Goal: Find specific page/section: Find specific page/section

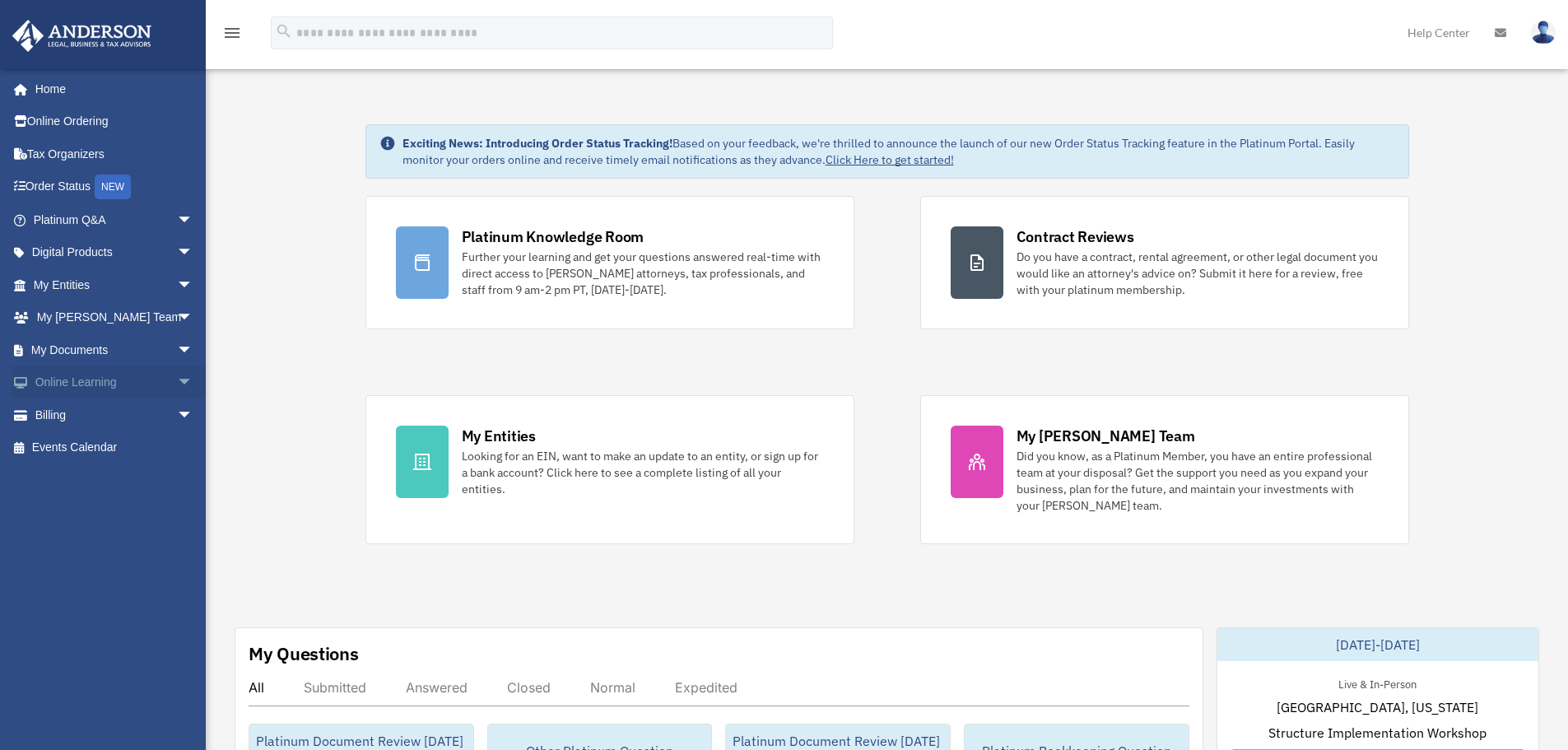
click at [177, 390] on span "arrow_drop_down" at bounding box center [193, 383] width 33 height 34
click at [177, 509] on span "arrow_drop_down" at bounding box center [193, 513] width 33 height 34
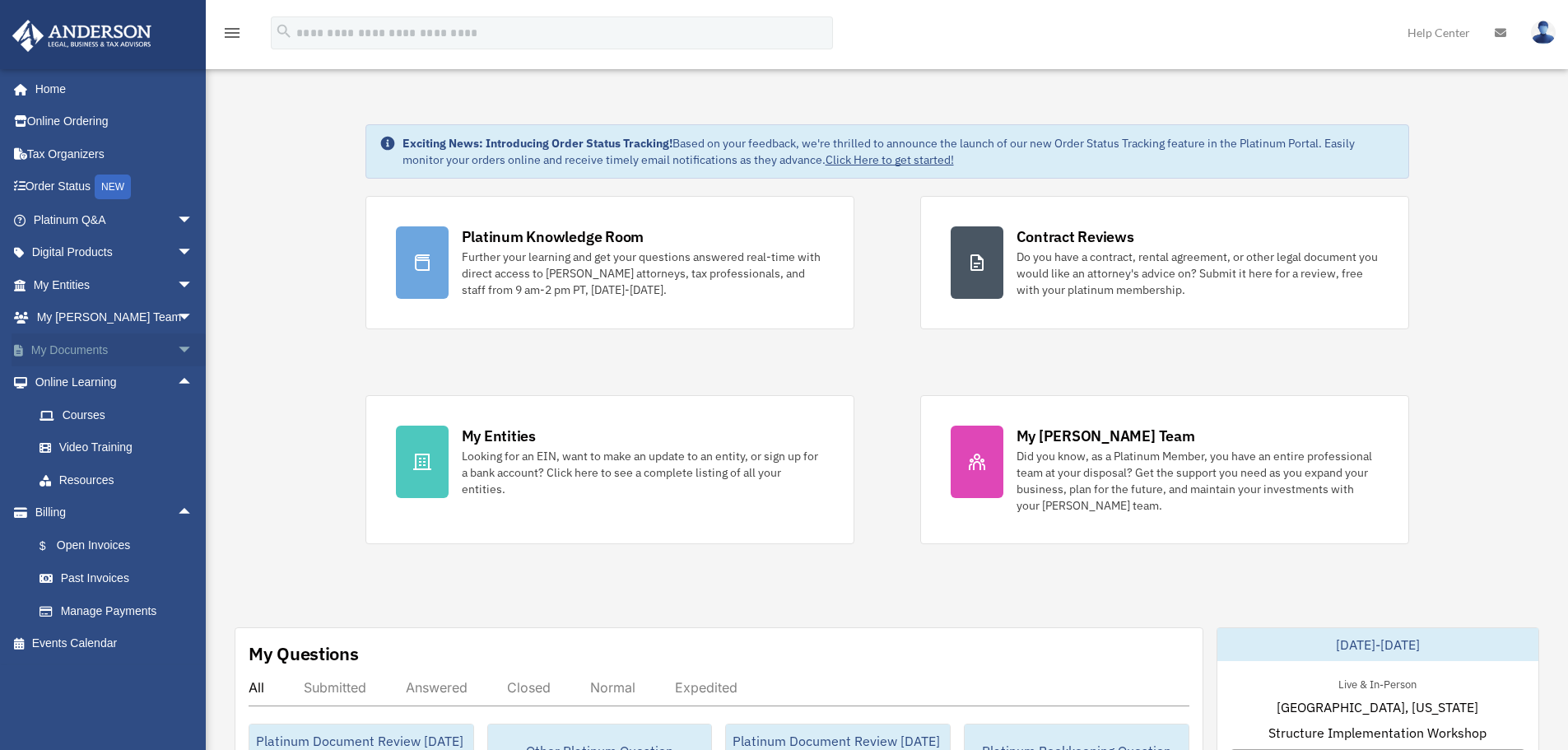
click at [177, 354] on span "arrow_drop_down" at bounding box center [193, 350] width 33 height 34
click at [177, 321] on span "arrow_drop_down" at bounding box center [193, 318] width 33 height 34
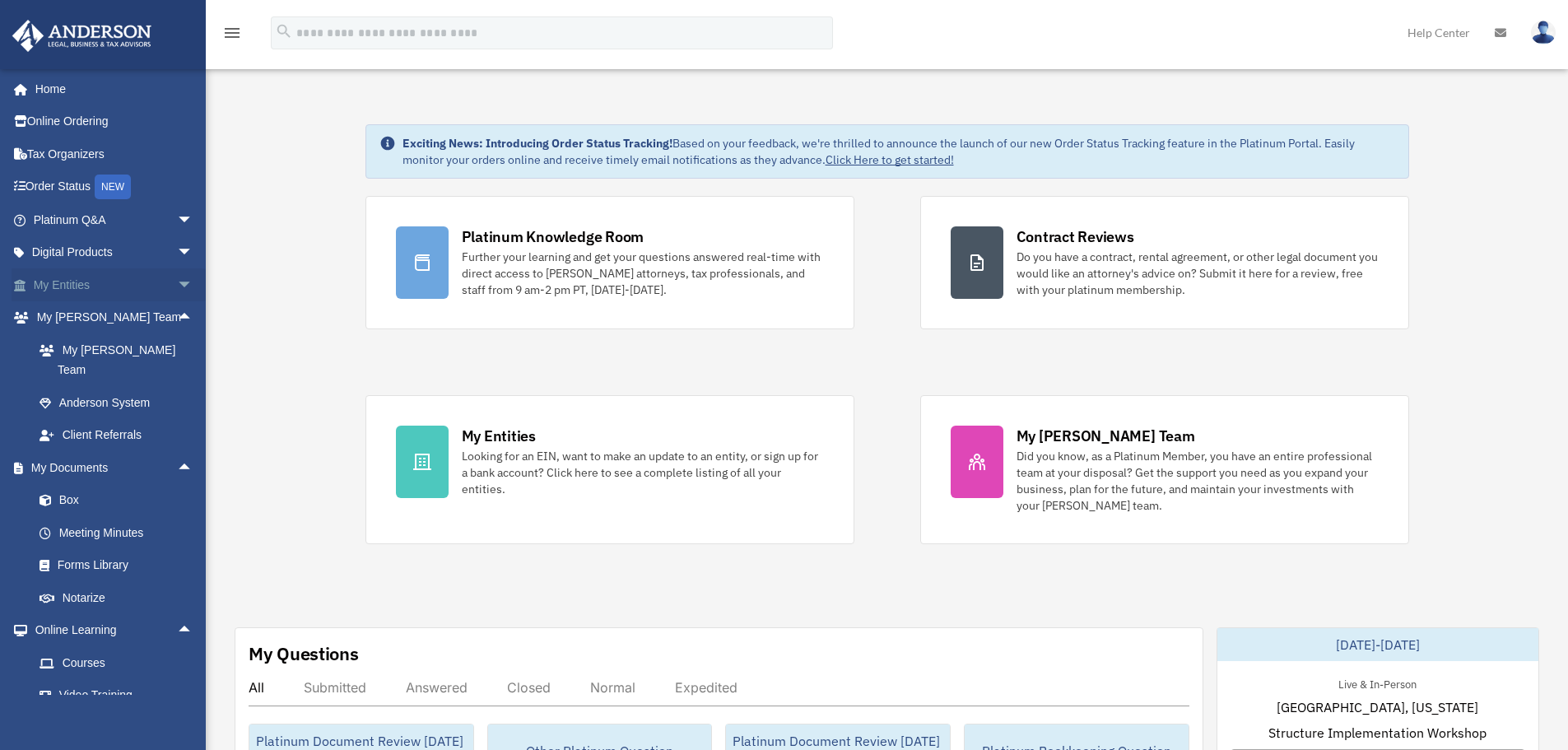
click at [177, 291] on span "arrow_drop_down" at bounding box center [193, 285] width 33 height 34
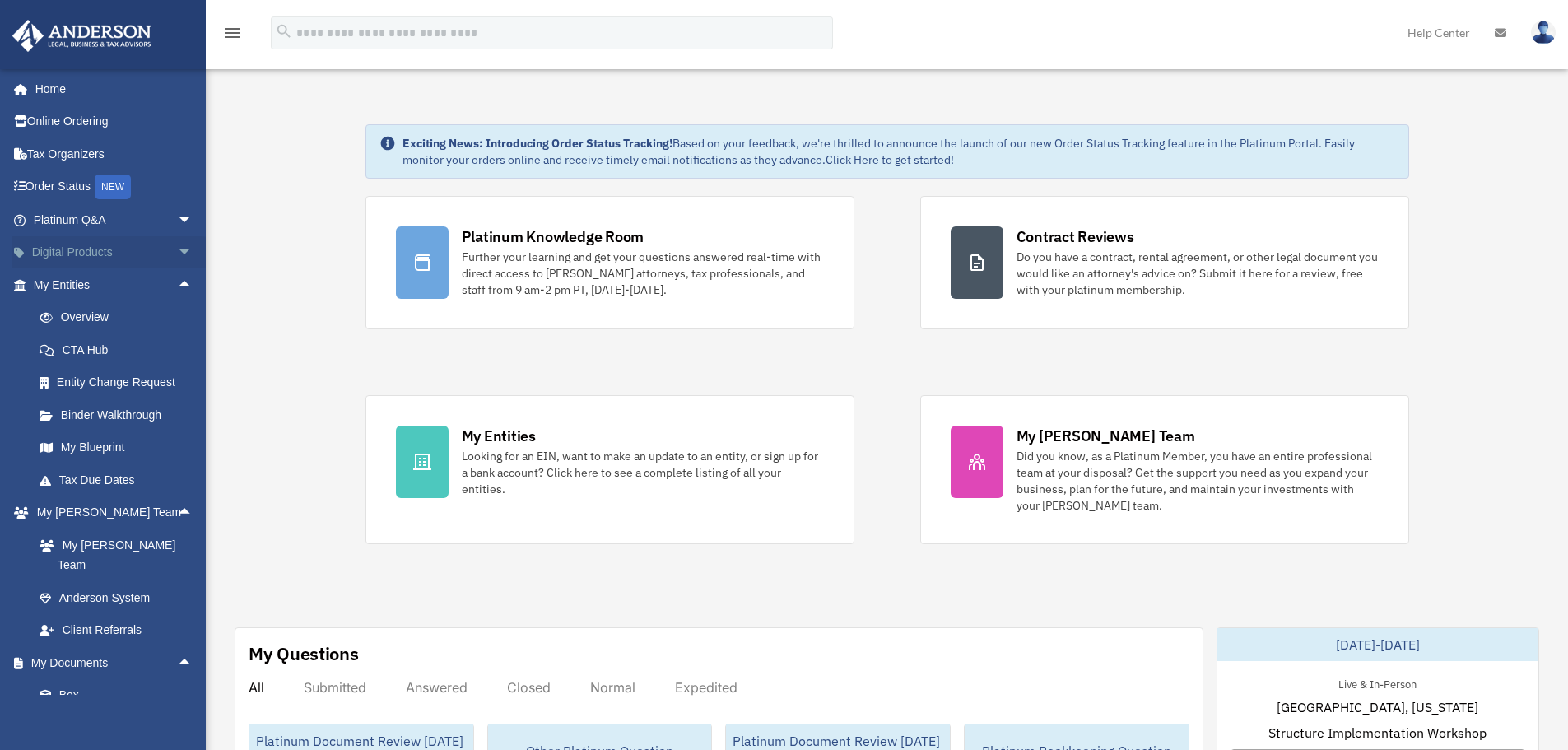
click at [177, 252] on span "arrow_drop_down" at bounding box center [193, 252] width 33 height 34
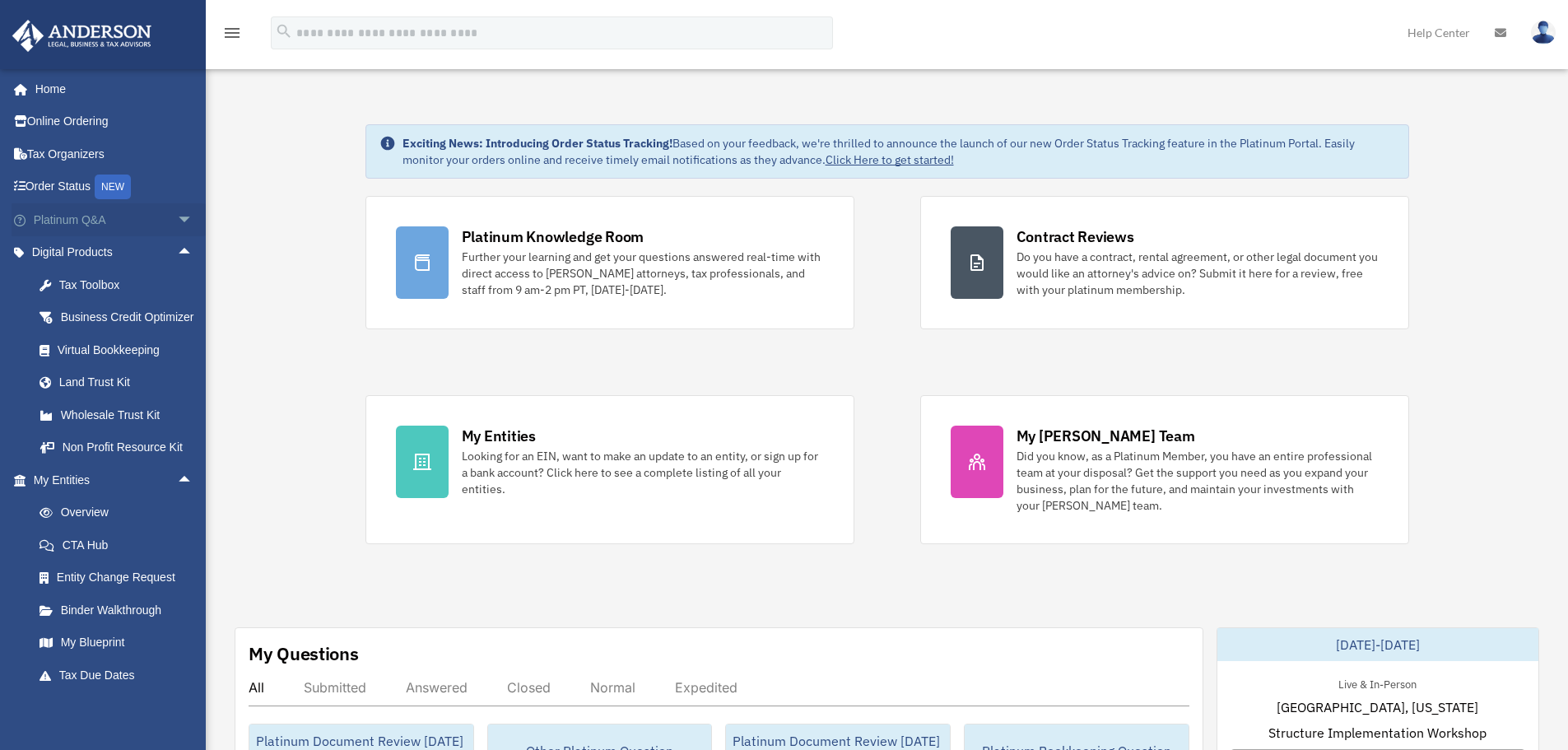
click at [177, 220] on span "arrow_drop_down" at bounding box center [193, 220] width 33 height 34
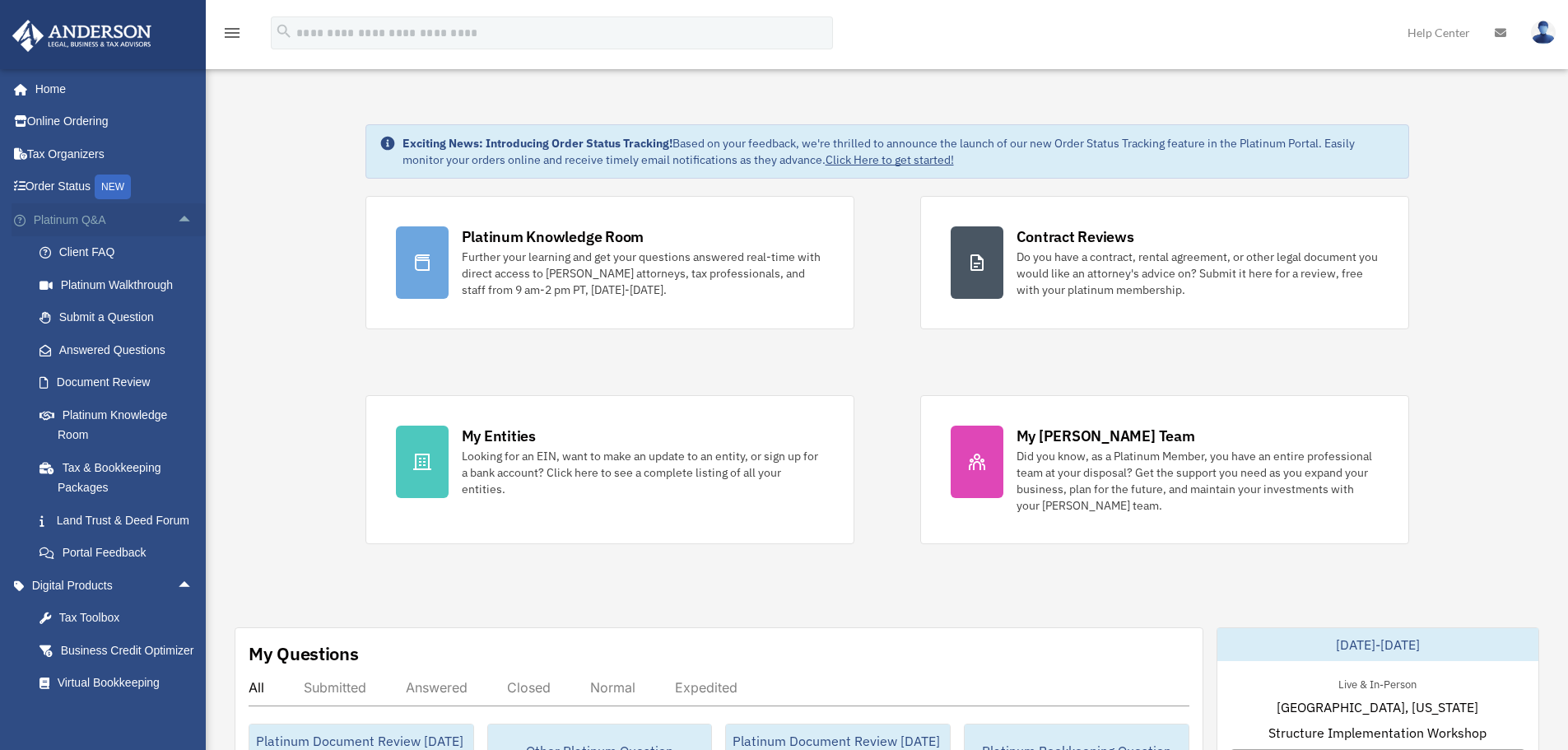
click at [177, 212] on span "arrow_drop_up" at bounding box center [193, 220] width 33 height 34
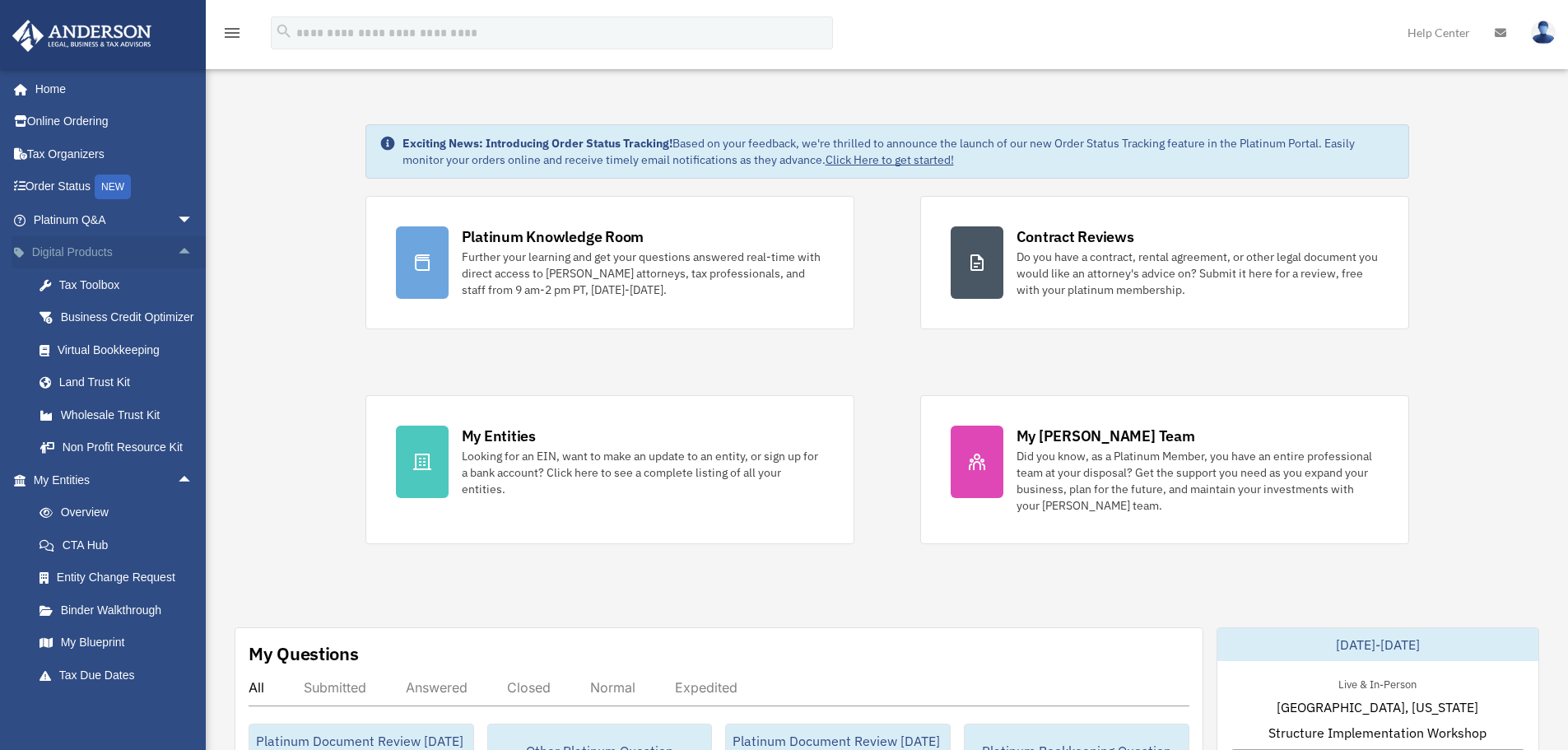
click at [177, 246] on span "arrow_drop_up" at bounding box center [193, 252] width 33 height 34
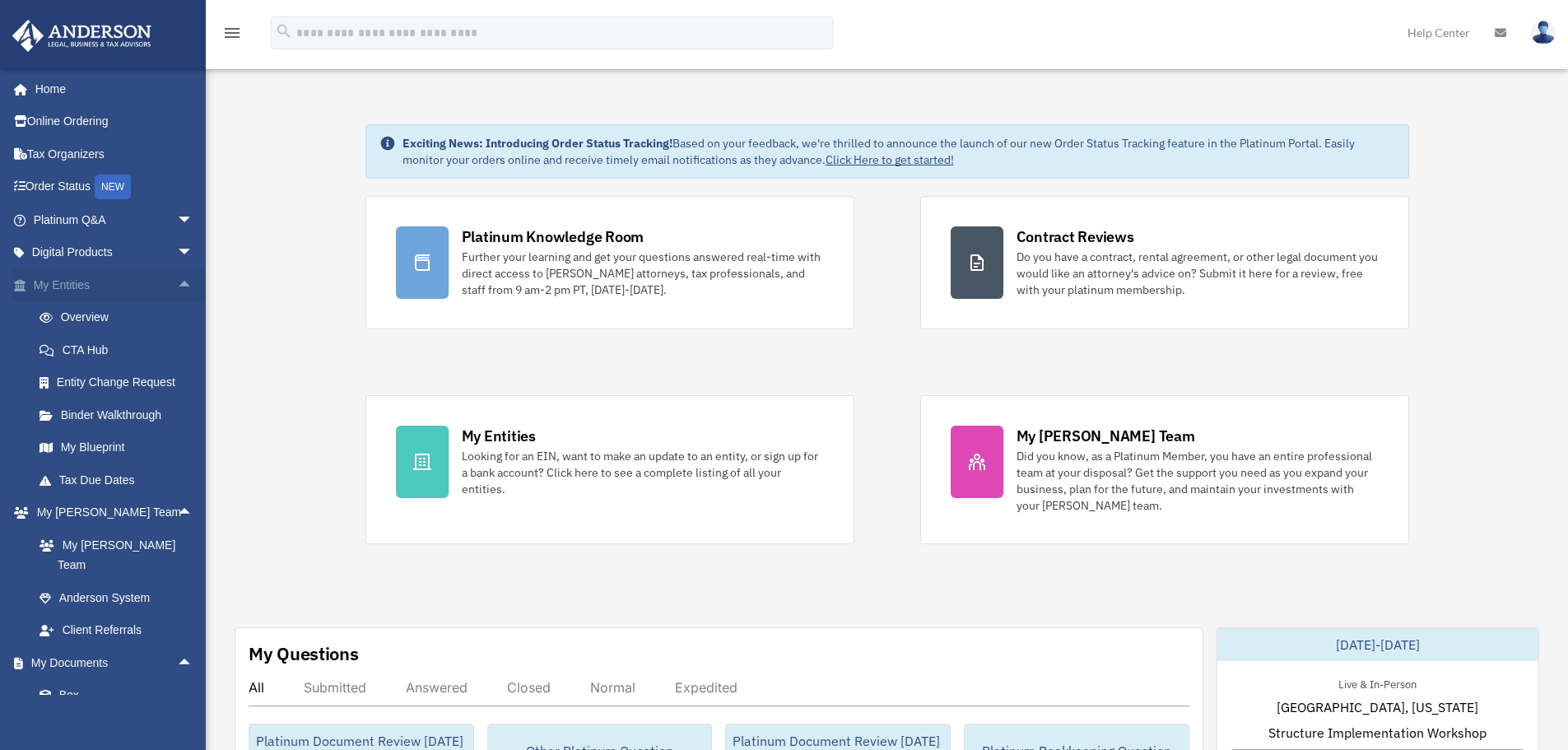
click at [179, 281] on span "arrow_drop_up" at bounding box center [193, 285] width 33 height 34
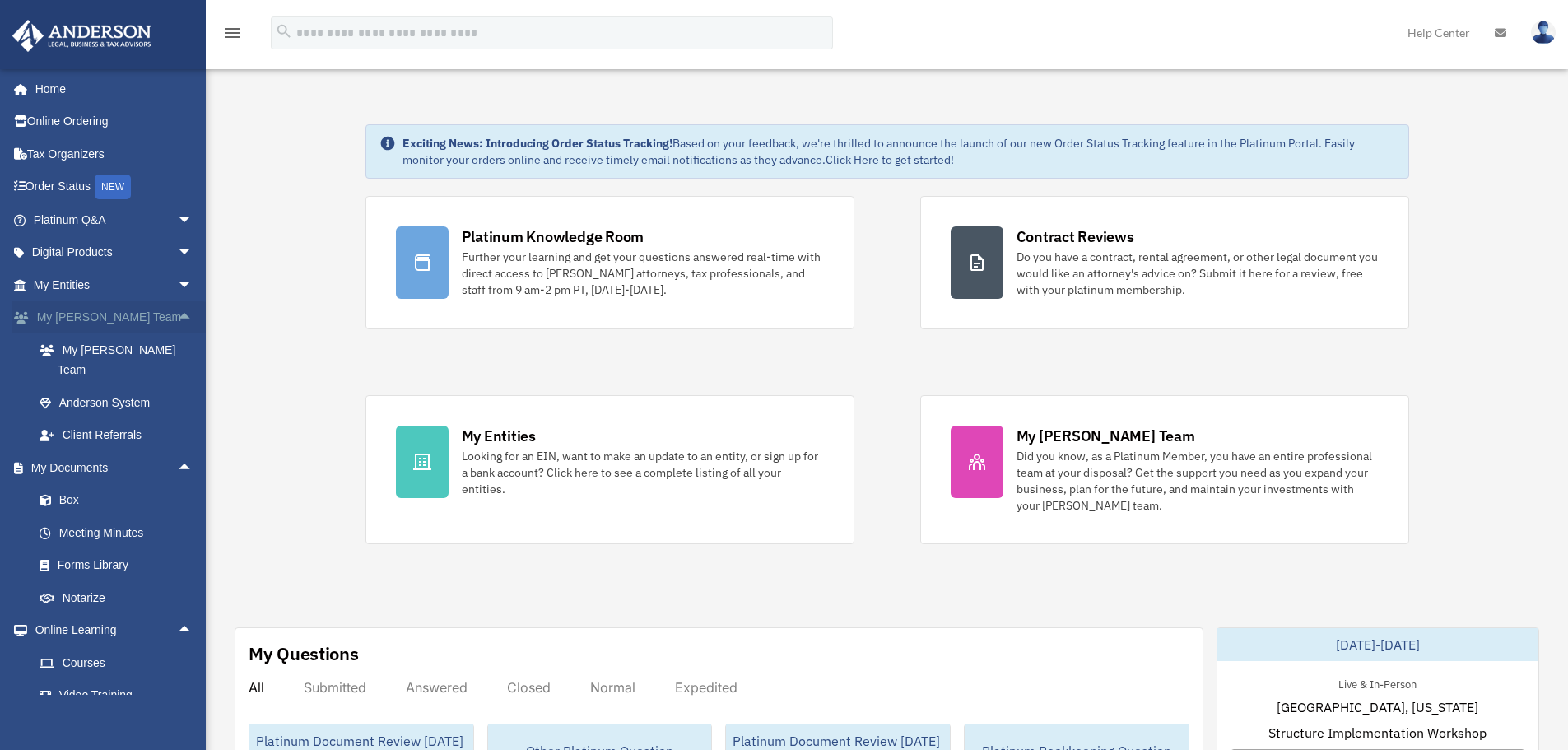
click at [177, 313] on span "arrow_drop_up" at bounding box center [193, 318] width 33 height 34
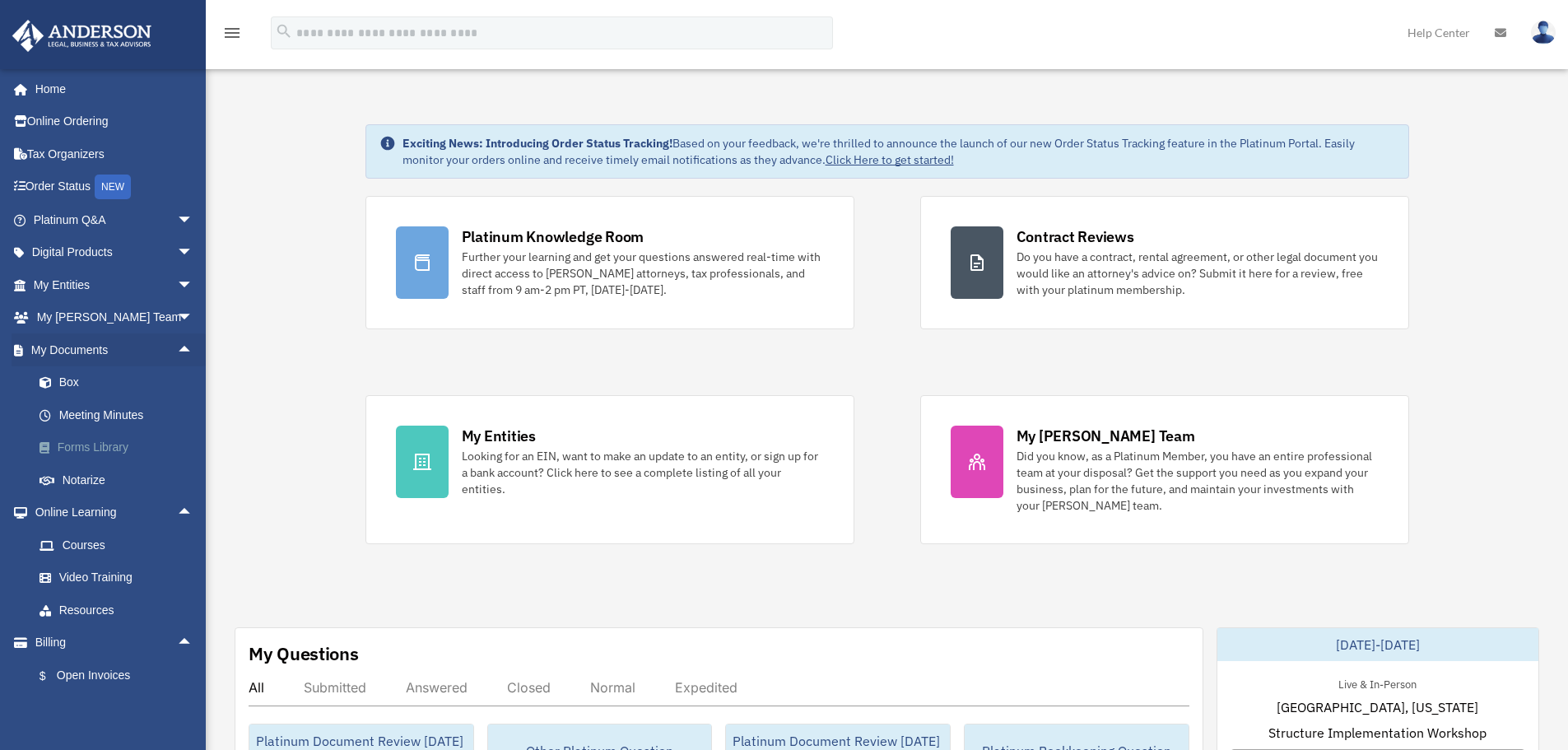
click at [130, 449] on link "Forms Library" at bounding box center [120, 448] width 195 height 33
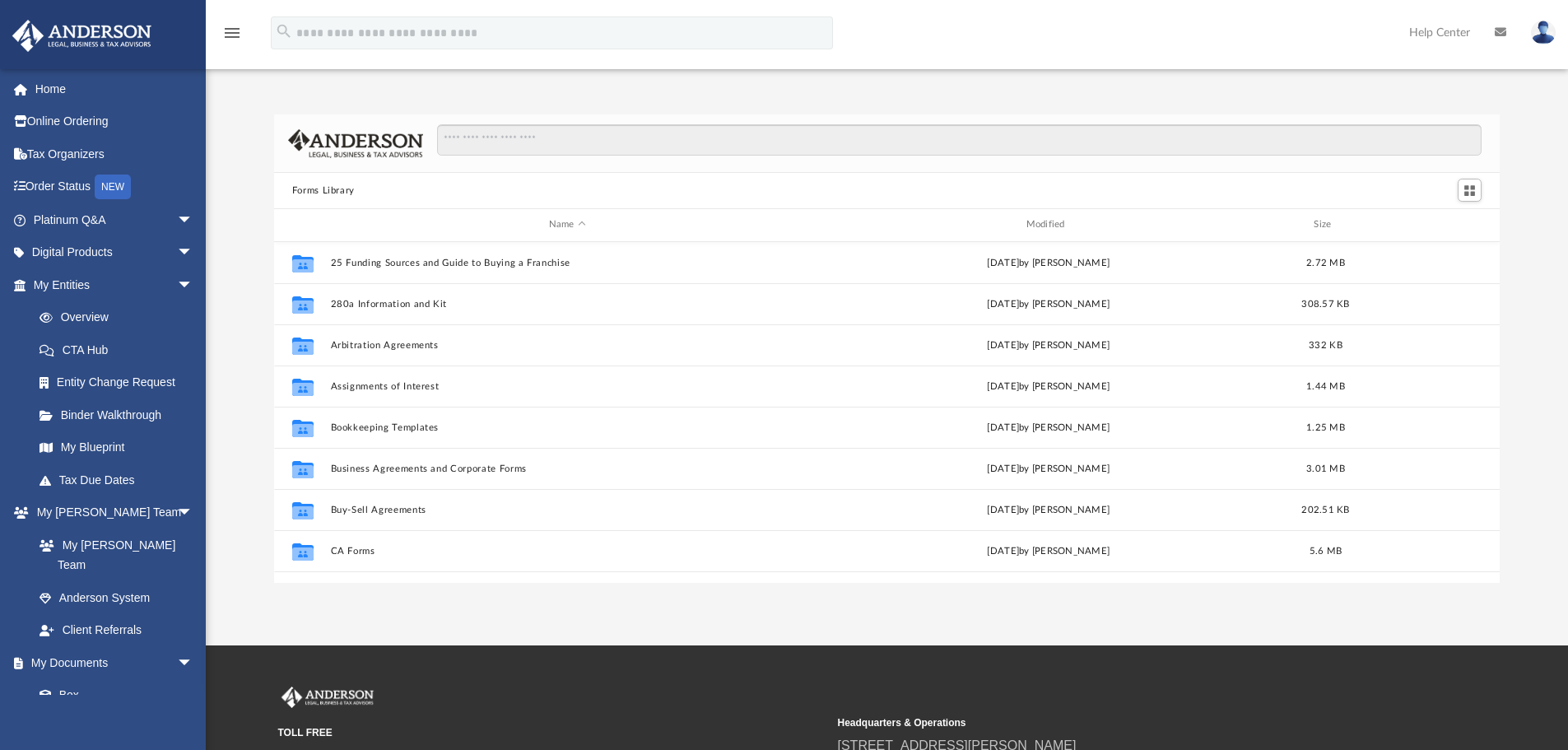
scroll to position [363, 1214]
click at [604, 149] on input "Search files and folders" at bounding box center [959, 139] width 1045 height 31
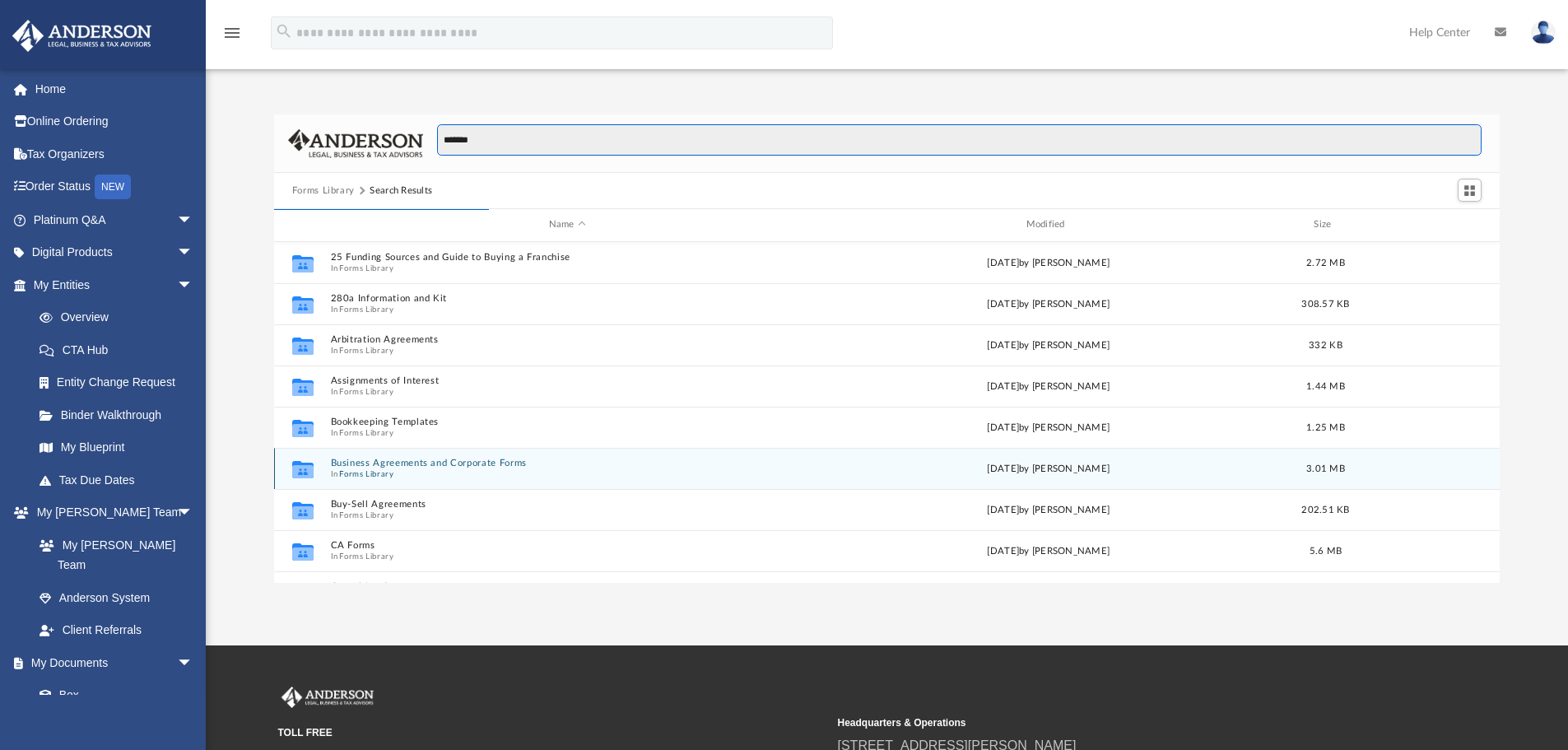
type input "*******"
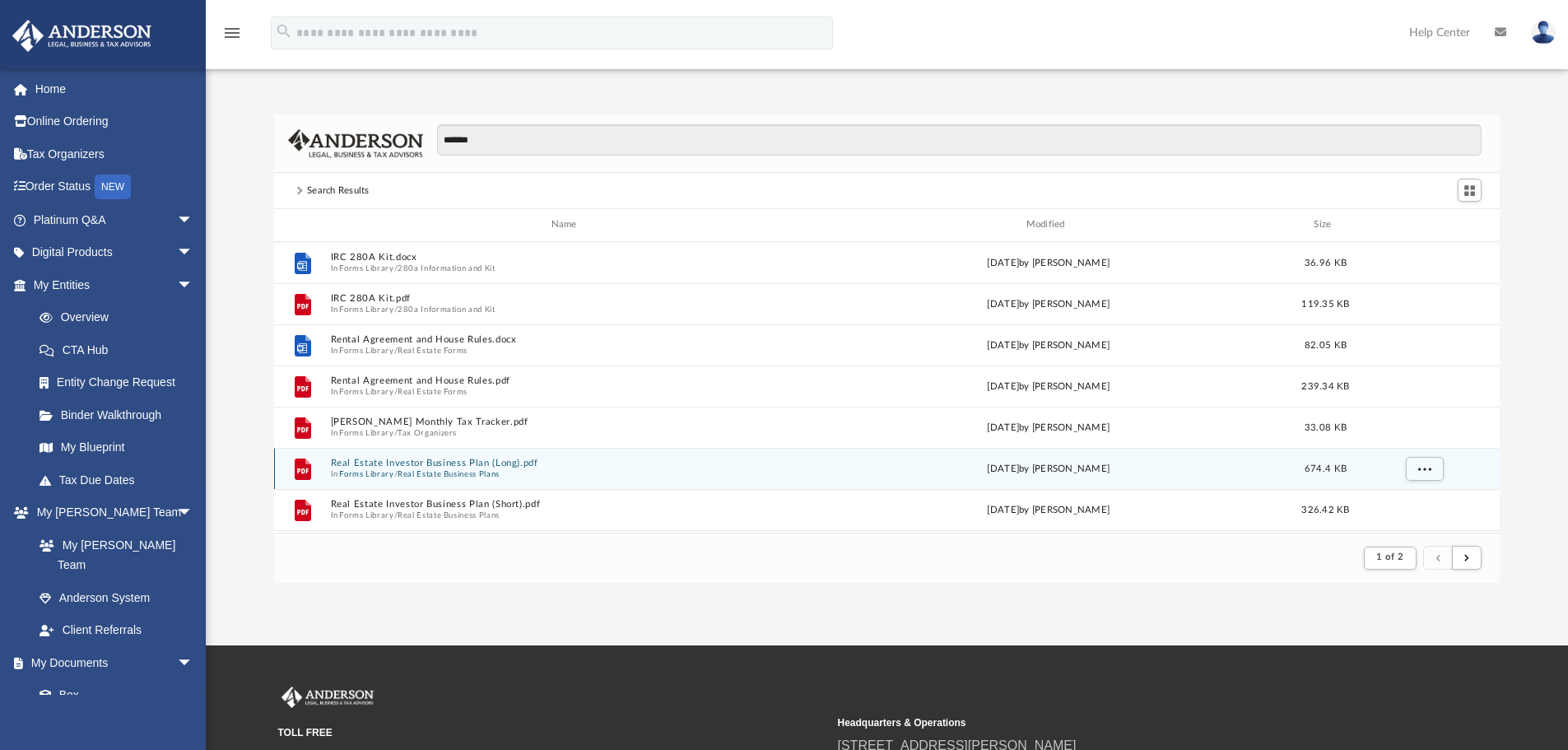
scroll to position [312, 1214]
